Goal: Use online tool/utility: Use online tool/utility

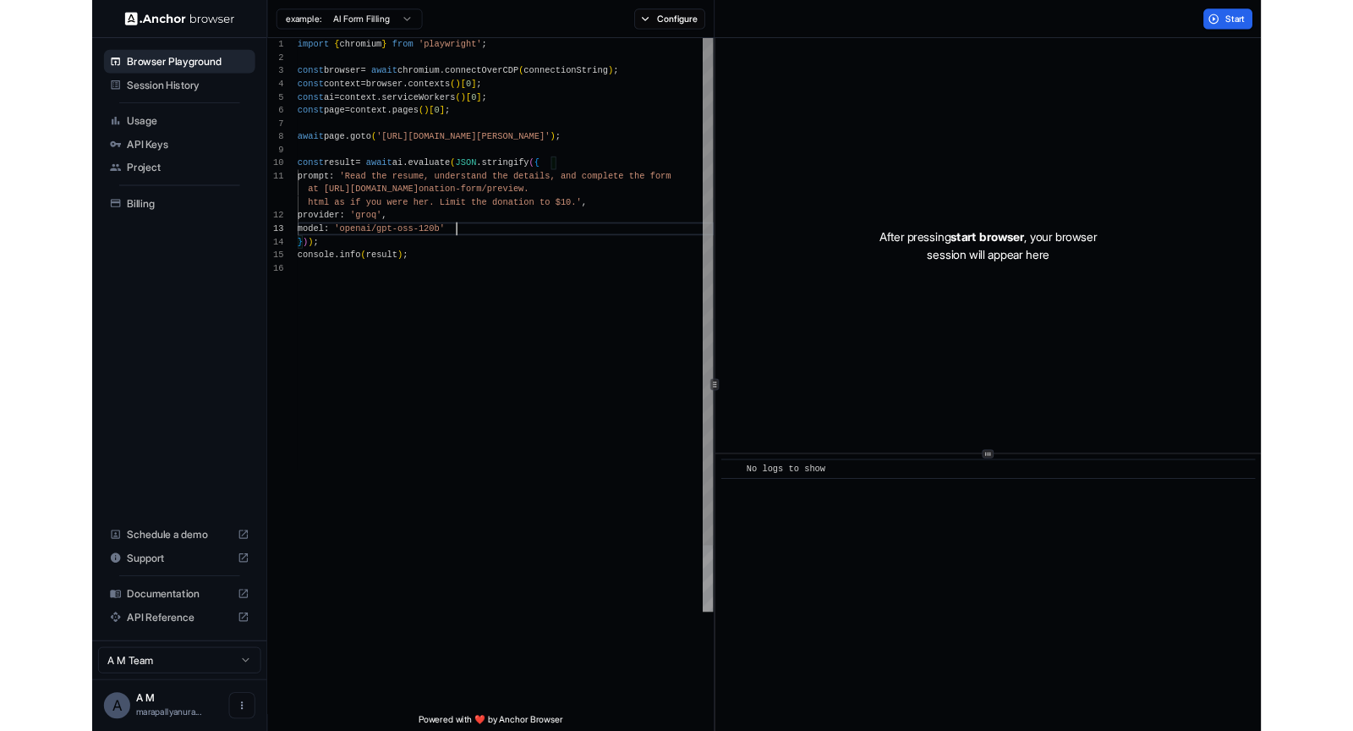
scroll to position [61, 0]
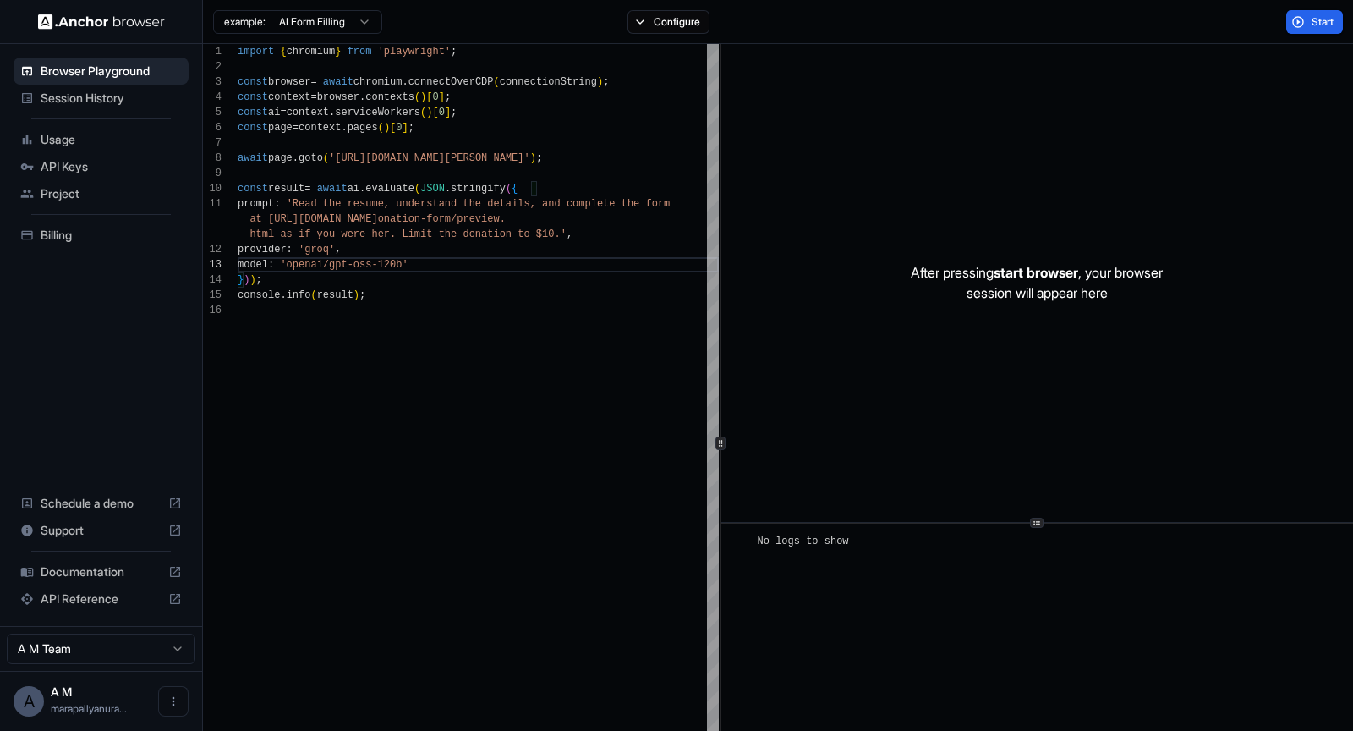
click at [373, 26] on html "Browser Playground Session History Usage API Keys Project Billing Schedule a de…" at bounding box center [676, 365] width 1353 height 731
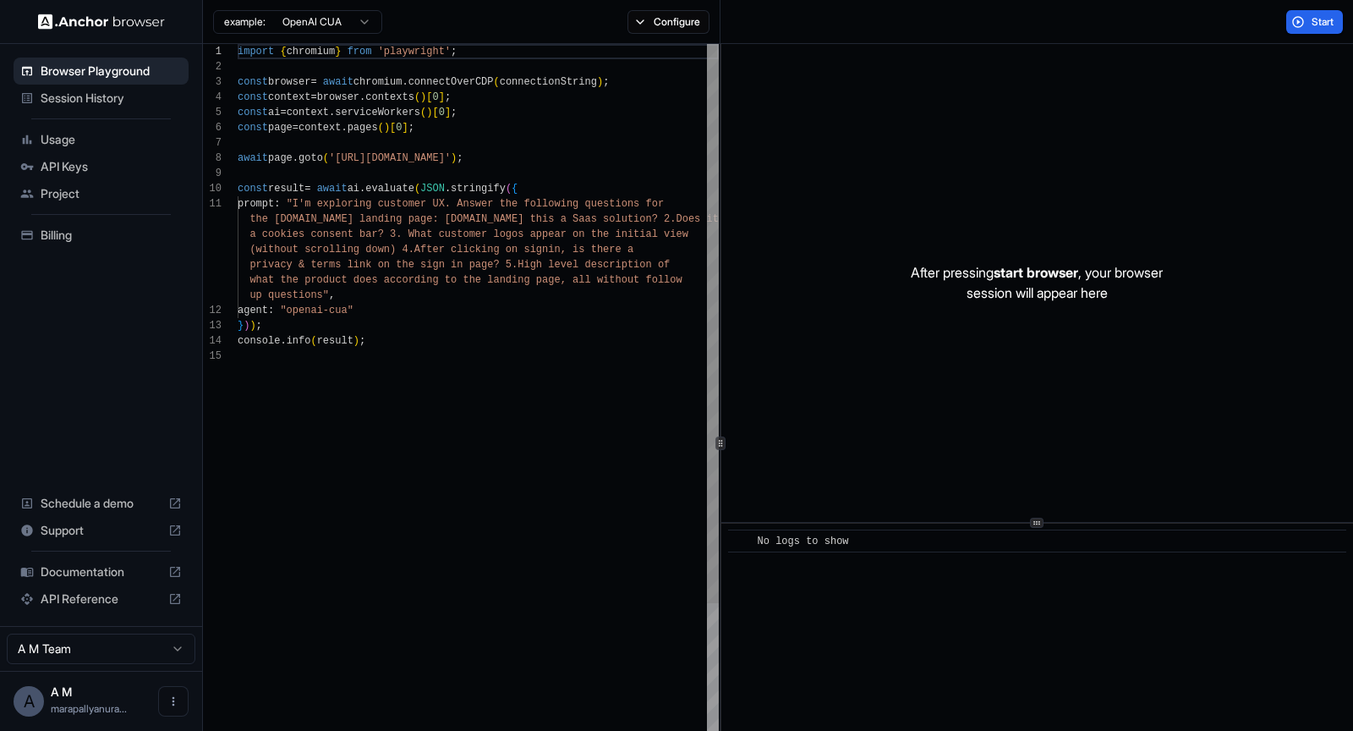
scroll to position [0, 0]
click at [358, 29] on html "Browser Playground Session History Usage API Keys Project Billing Schedule a de…" at bounding box center [676, 365] width 1353 height 731
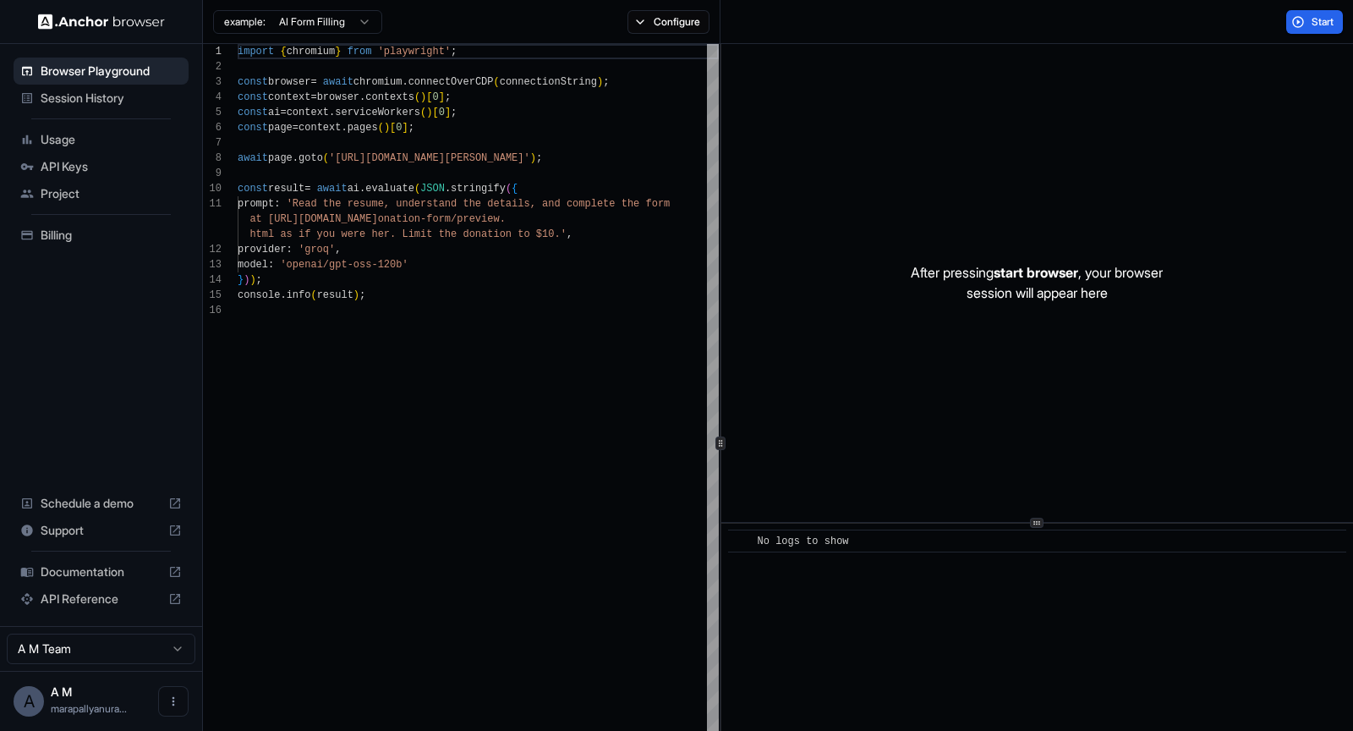
click at [368, 24] on html "Browser Playground Session History Usage API Keys Project Billing Schedule a de…" at bounding box center [676, 365] width 1353 height 731
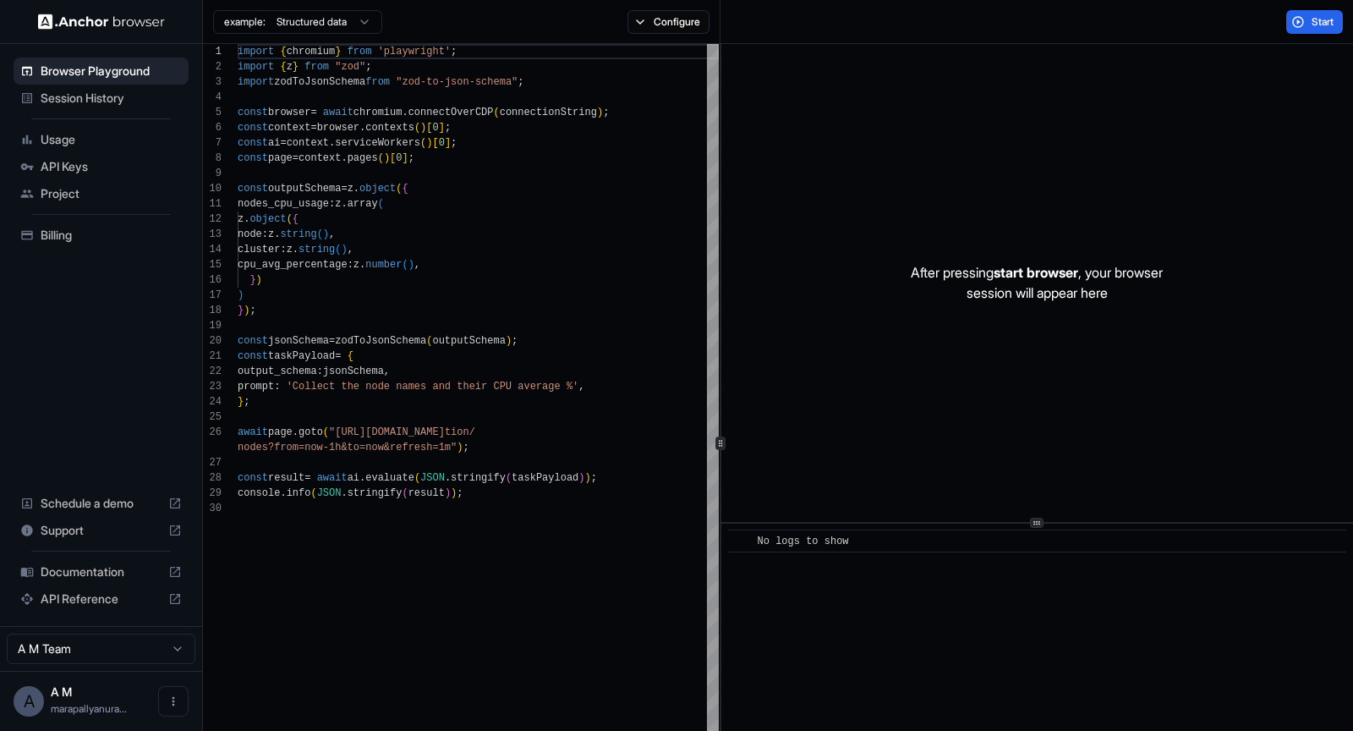
click at [364, 18] on html "Browser Playground Session History Usage API Keys Project Billing Schedule a de…" at bounding box center [676, 365] width 1353 height 731
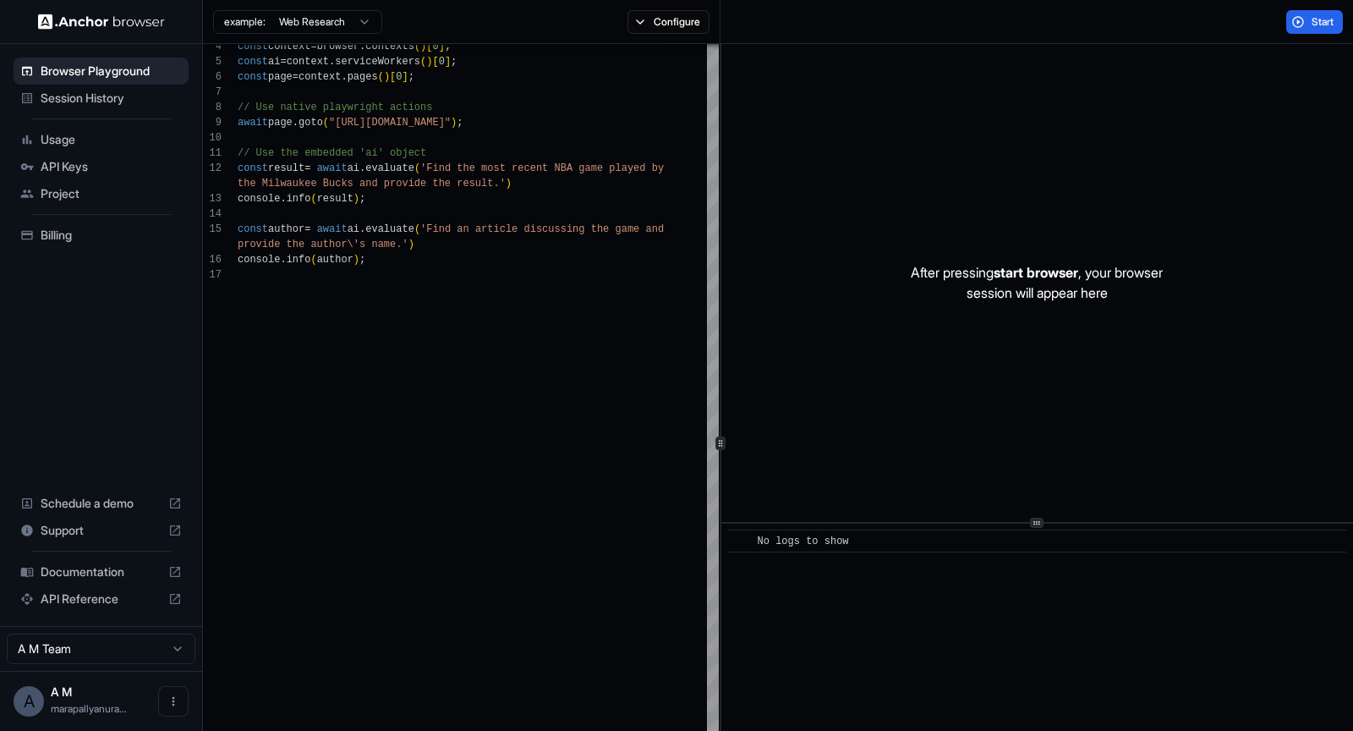
click at [348, 24] on html "Browser Playground Session History Usage API Keys Project Billing Schedule a de…" at bounding box center [676, 365] width 1353 height 731
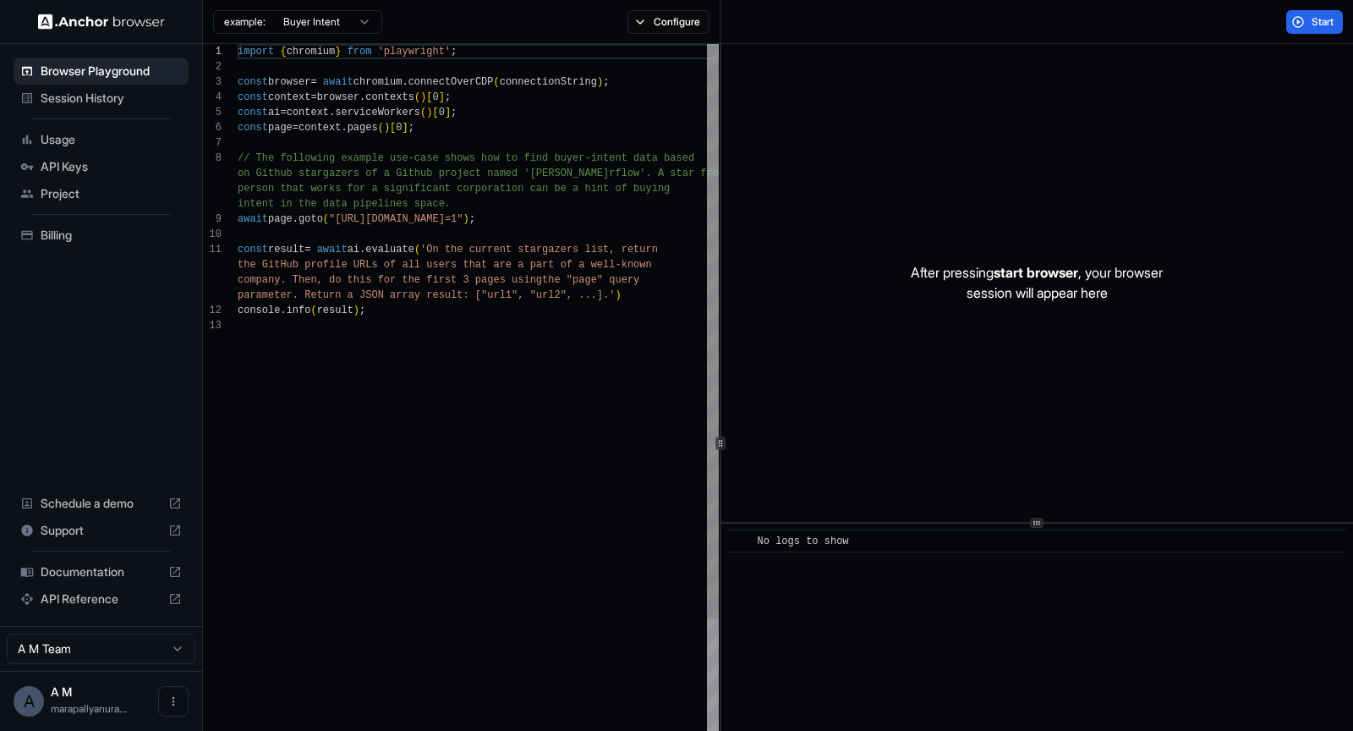
click at [593, 173] on div "const context = browser . contexts ( ) [ 0 ] ; const ai = context . serviceWork…" at bounding box center [478, 570] width 481 height 1052
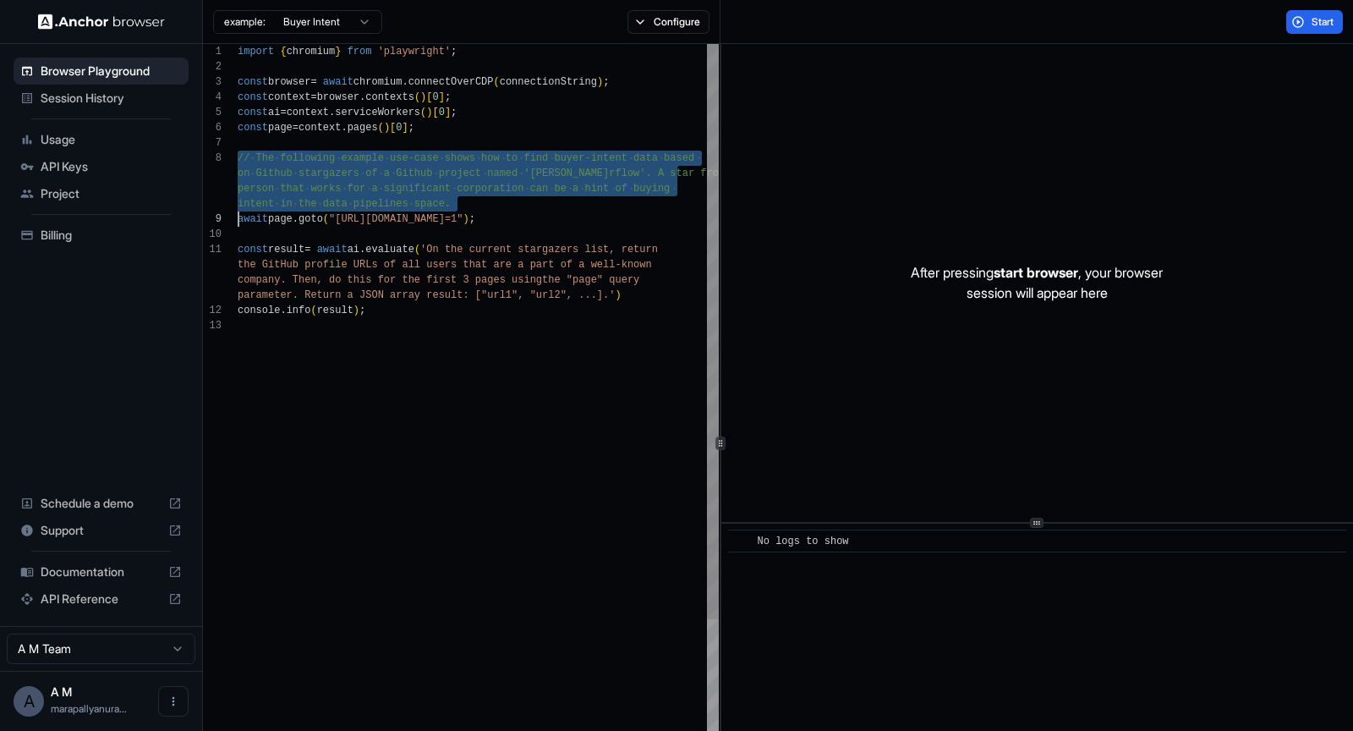
scroll to position [107, 0]
click at [510, 193] on div "const context = browser . contexts ( ) [ 0 ] ; const ai = context . serviceWork…" at bounding box center [478, 570] width 481 height 1052
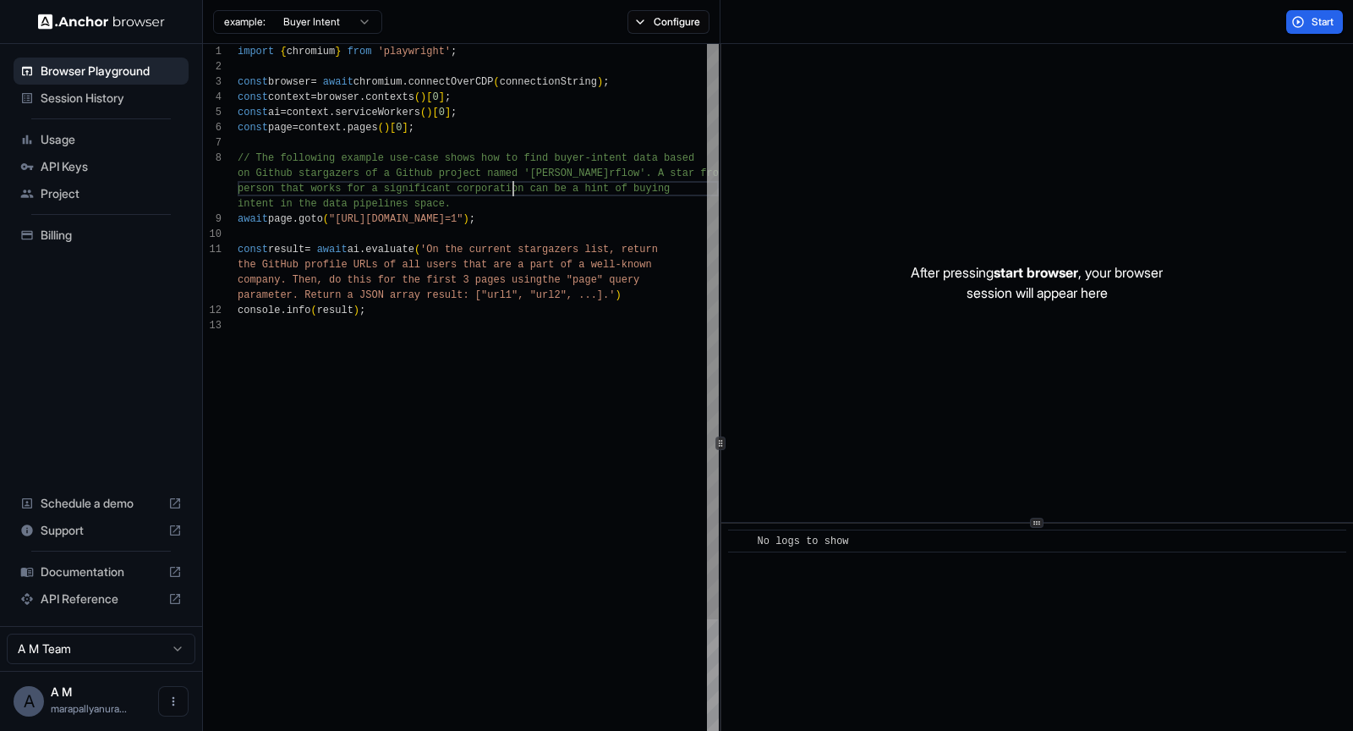
scroll to position [137, 0]
type textarea "**********"
click at [524, 200] on div "const context = browser . contexts ( ) [ 0 ] ; const ai = context . serviceWork…" at bounding box center [478, 570] width 481 height 1052
click at [527, 272] on div "const context = browser . contexts ( ) [ 0 ] ; const ai = context . serviceWork…" at bounding box center [478, 570] width 481 height 1052
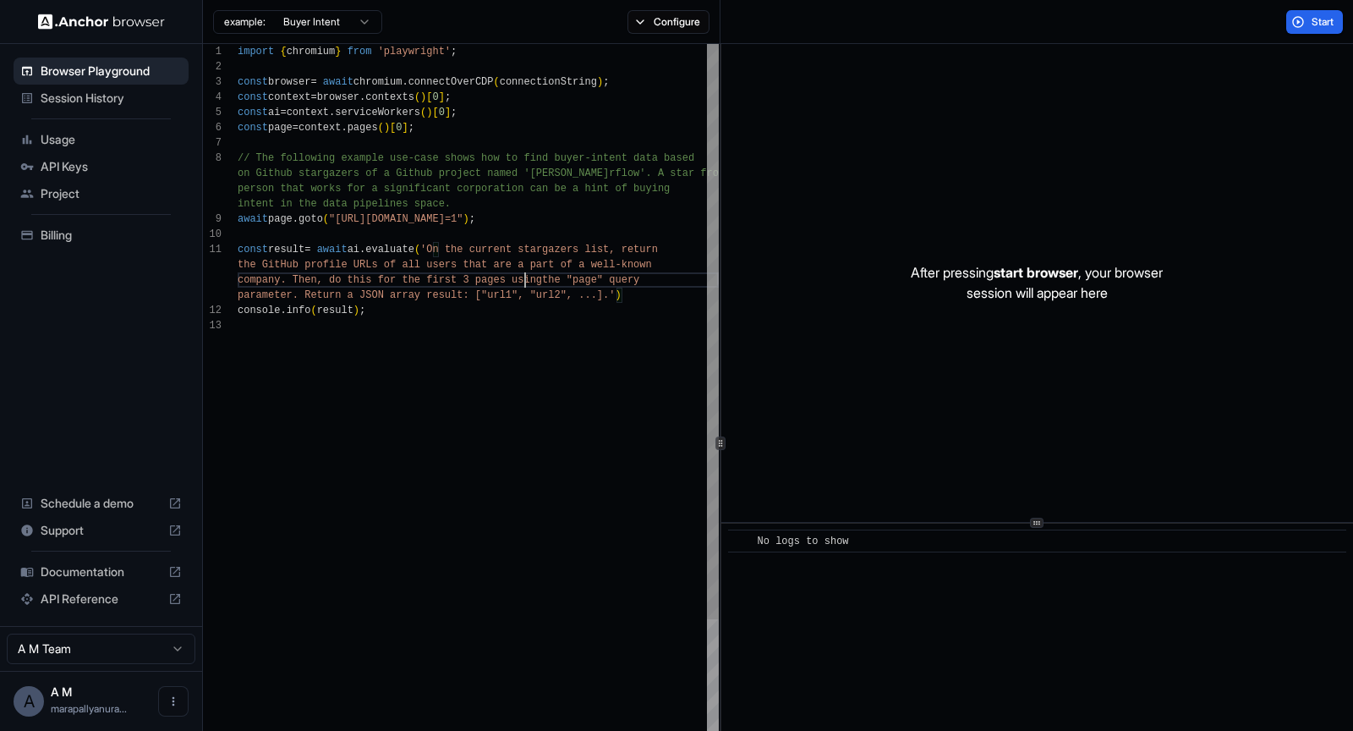
click at [527, 272] on div "const context = browser . contexts ( ) [ 0 ] ; const ai = context . serviceWork…" at bounding box center [478, 570] width 481 height 1052
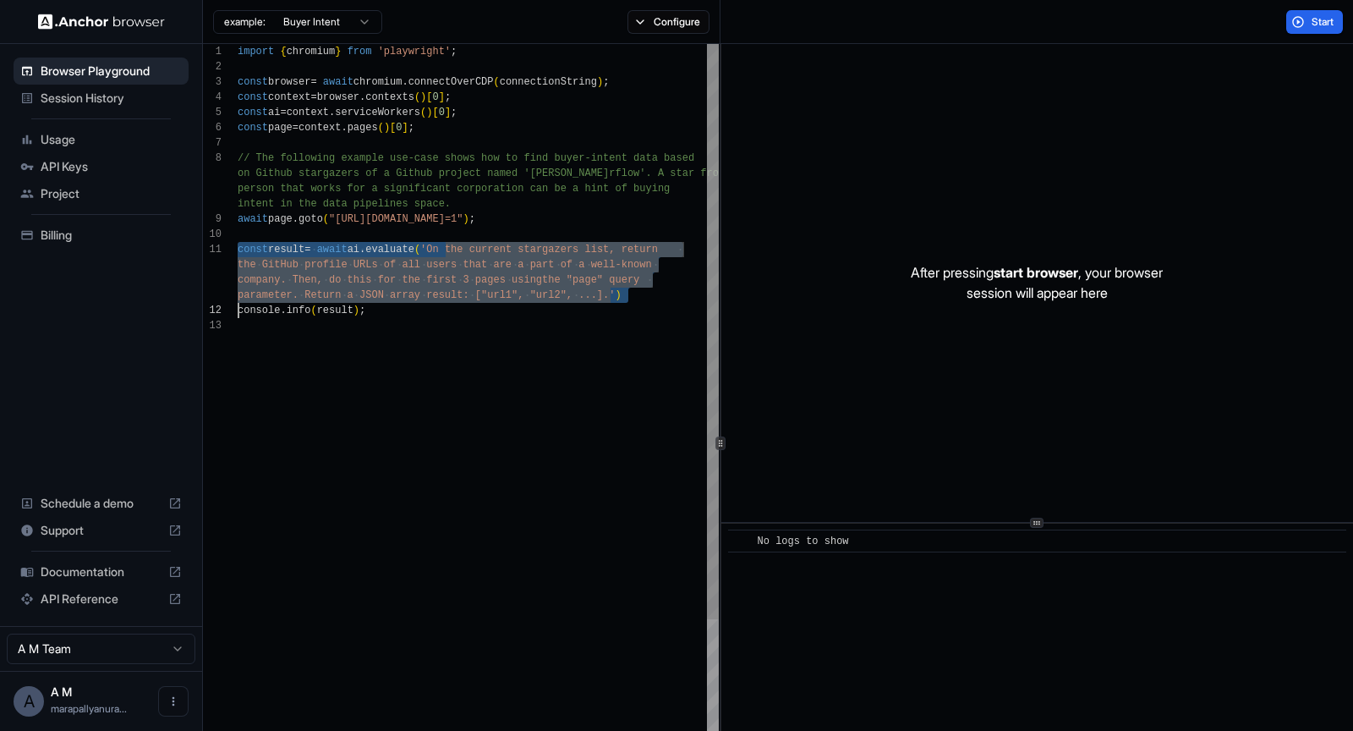
click at [527, 272] on div "const context = browser . contexts ( ) [ 0 ] ; const ai = context . serviceWork…" at bounding box center [478, 570] width 481 height 1052
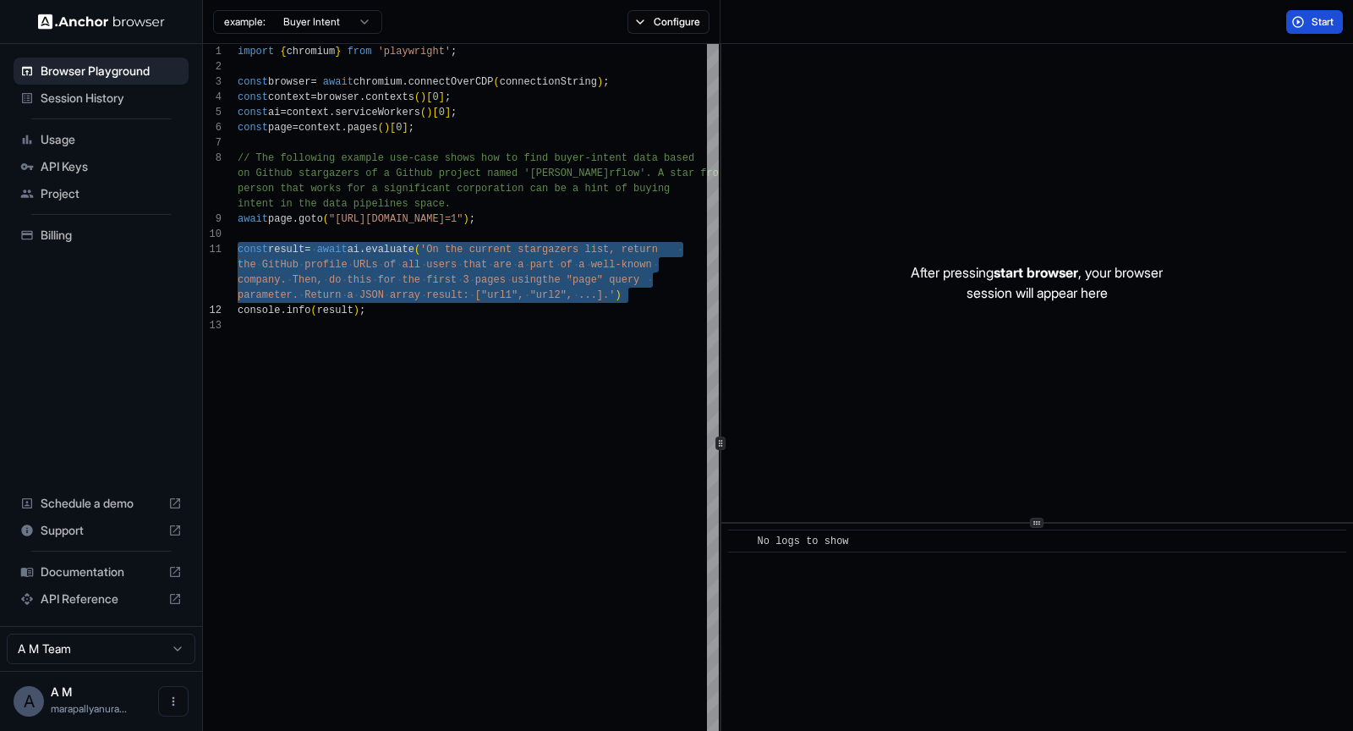
click at [1318, 15] on span "Start" at bounding box center [1324, 22] width 24 height 14
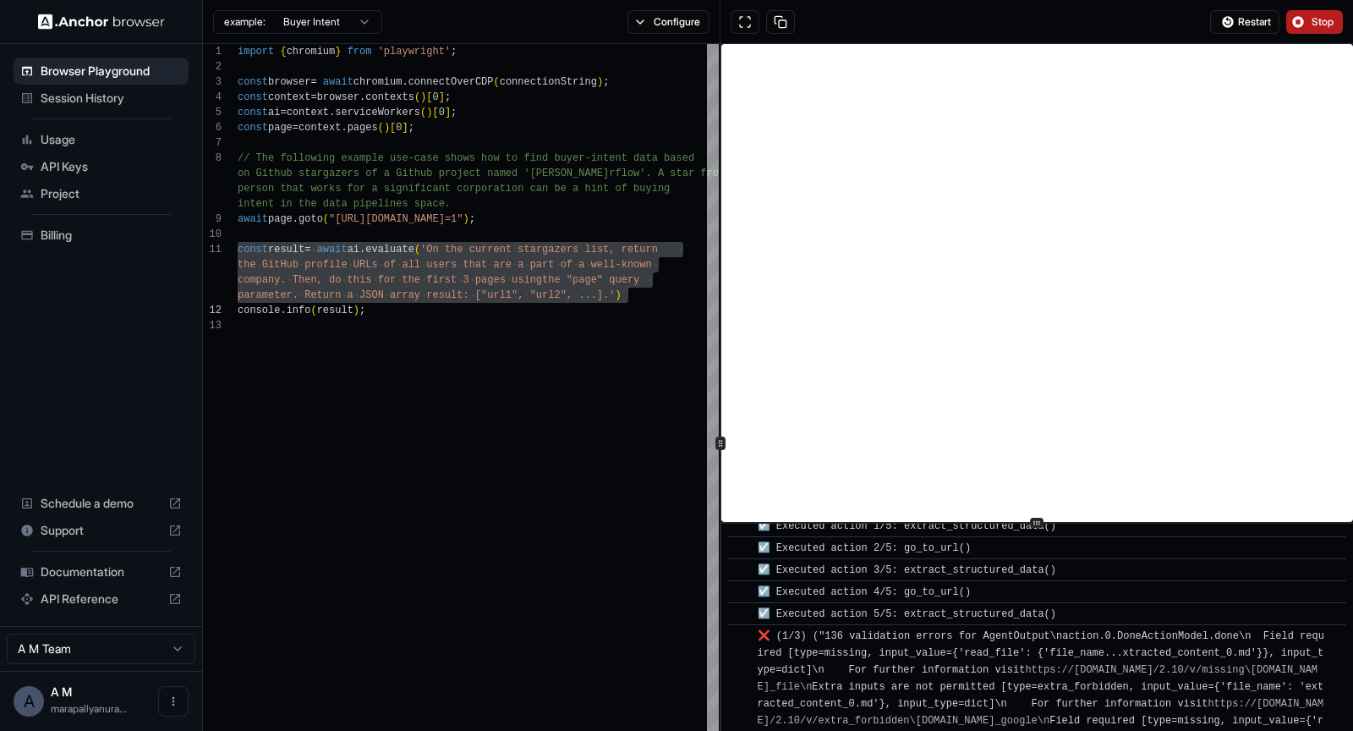
scroll to position [283, 0]
click at [995, 602] on span "☑️ Executed action 5/5: extract_structured_data()" at bounding box center [907, 608] width 299 height 12
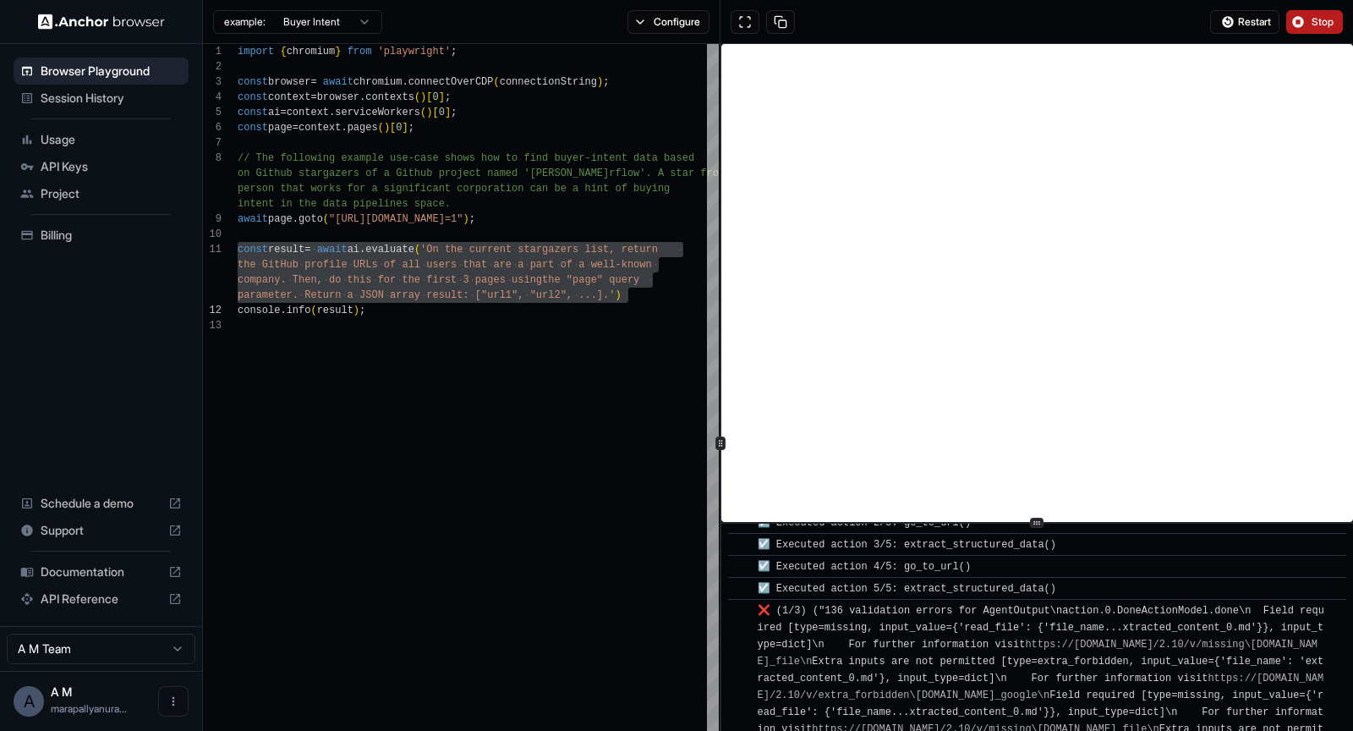
click at [84, 97] on span "Session History" at bounding box center [111, 98] width 141 height 17
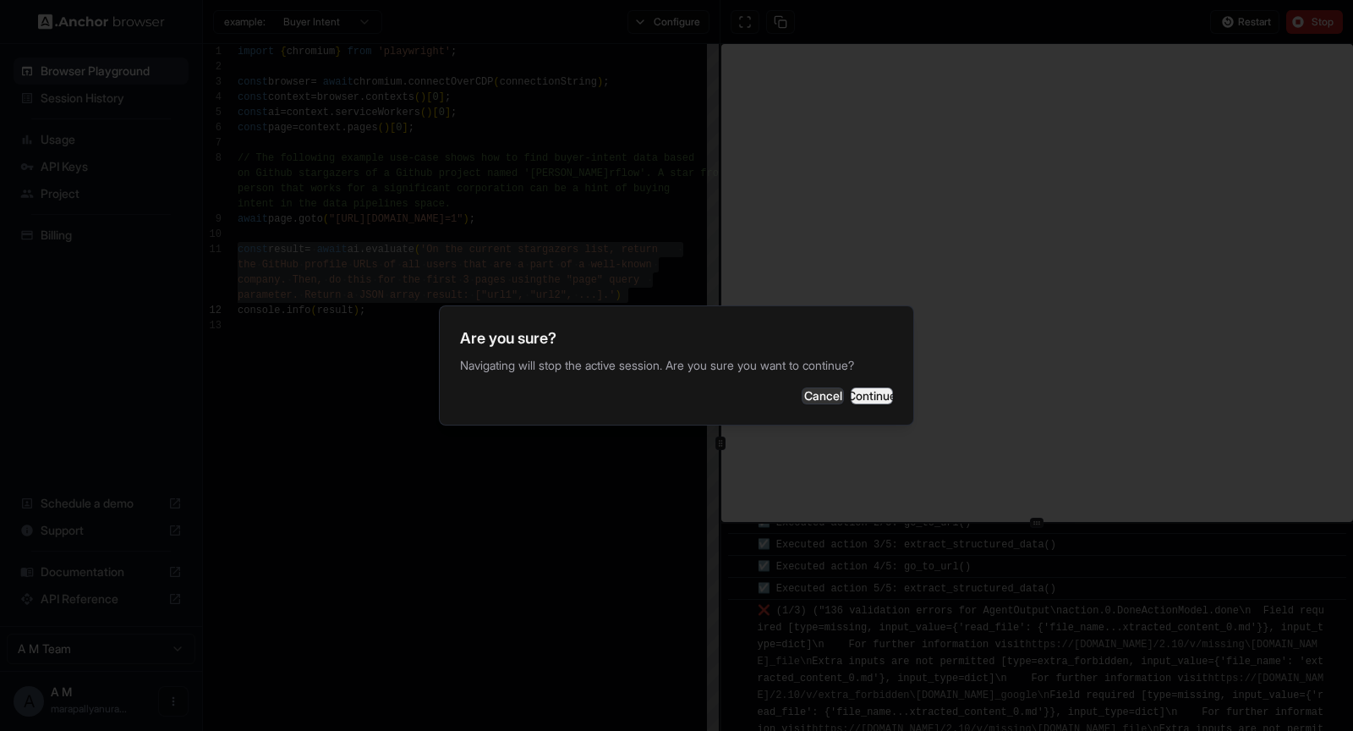
click at [851, 394] on button "Continue" at bounding box center [872, 395] width 42 height 17
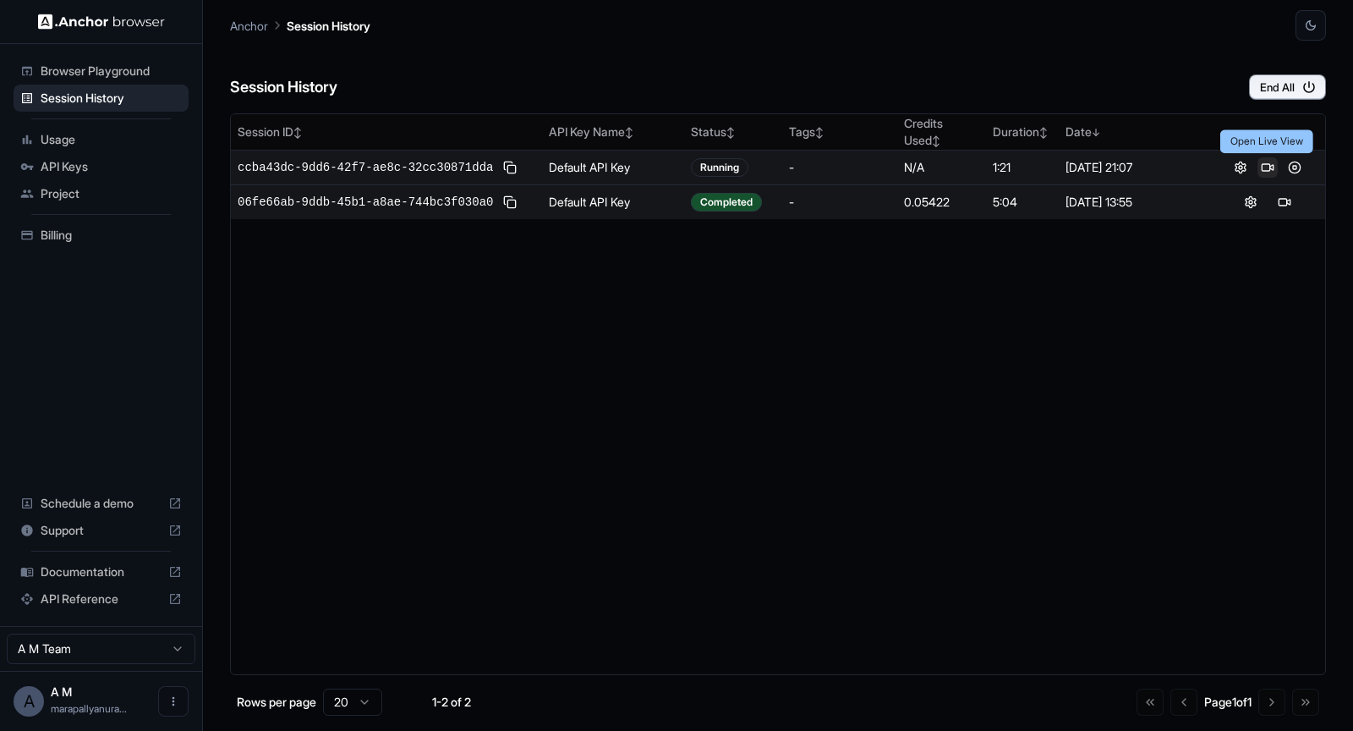
click at [1266, 161] on button at bounding box center [1268, 167] width 20 height 20
